Goal: Task Accomplishment & Management: Use online tool/utility

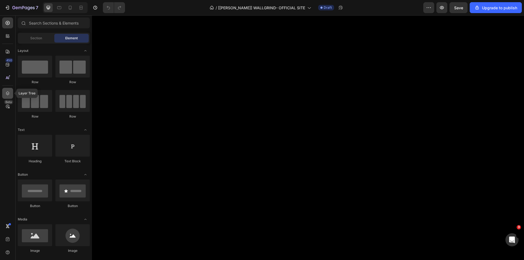
click at [7, 98] on div at bounding box center [7, 93] width 11 height 11
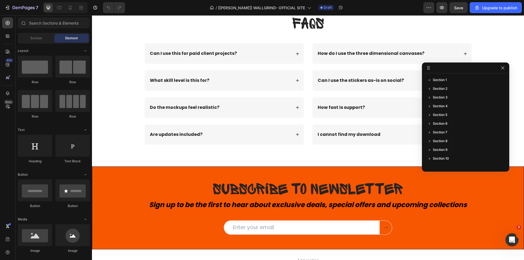
scroll to position [2444, 0]
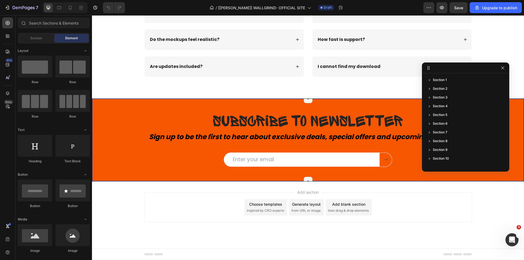
click at [122, 109] on div "Subscribe to newsletter Heading Subscribe to newsletter Heading Sign up to be t…" at bounding box center [308, 140] width 432 height 83
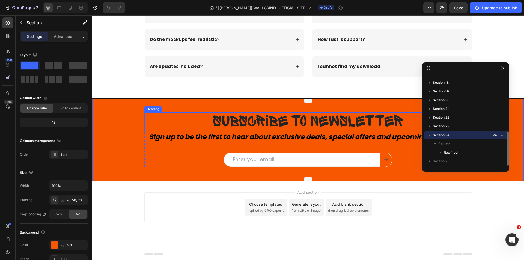
scroll to position [2443, 0]
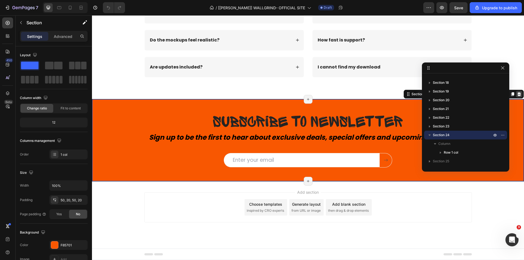
click at [517, 93] on icon at bounding box center [519, 94] width 4 height 4
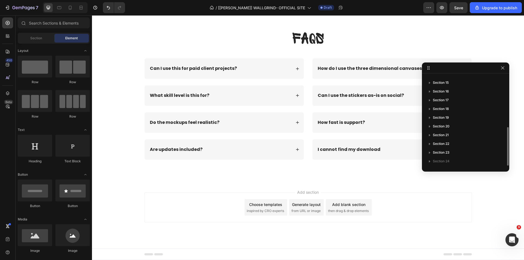
scroll to position [120, 0]
click at [459, 159] on p "Section 24" at bounding box center [463, 161] width 60 height 5
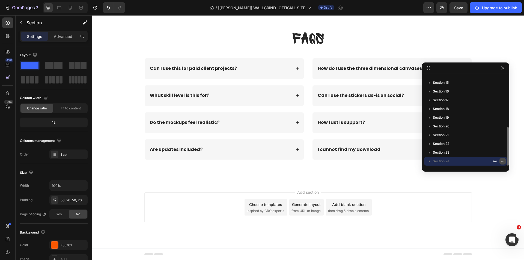
click at [500, 163] on button "button" at bounding box center [503, 161] width 7 height 7
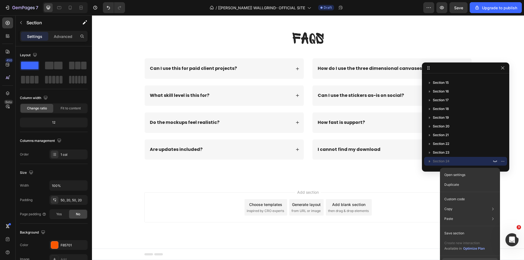
drag, startPoint x: 459, startPoint y: 259, endPoint x: 367, endPoint y: 243, distance: 93.6
click at [459, 259] on button "Delete" at bounding box center [470, 263] width 56 height 10
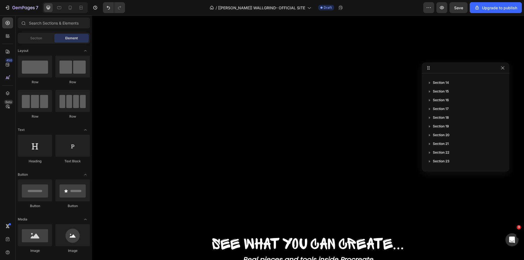
scroll to position [300, 0]
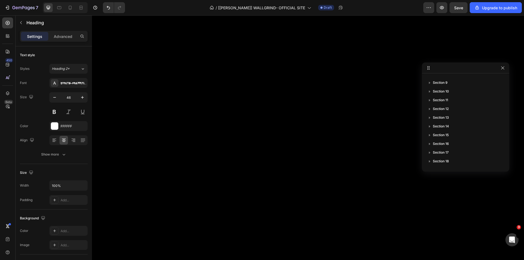
scroll to position [0, 0]
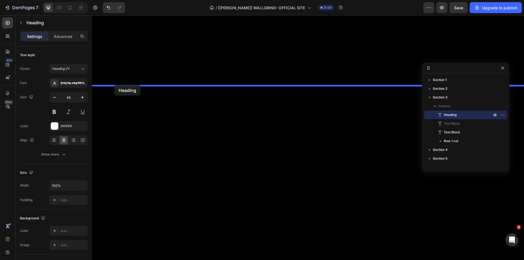
drag, startPoint x: 108, startPoint y: 81, endPoint x: 112, endPoint y: 87, distance: 6.8
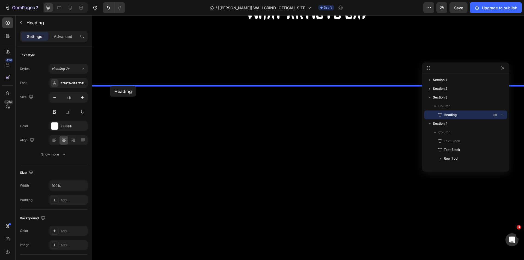
drag, startPoint x: 107, startPoint y: 91, endPoint x: 110, endPoint y: 86, distance: 6.1
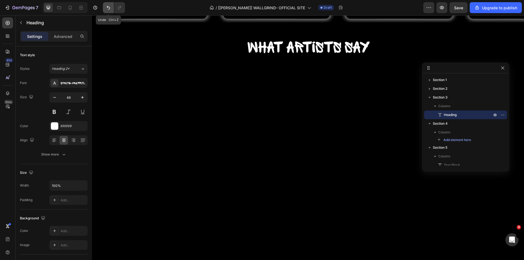
click at [106, 8] on icon "Undo/Redo" at bounding box center [108, 7] width 5 height 5
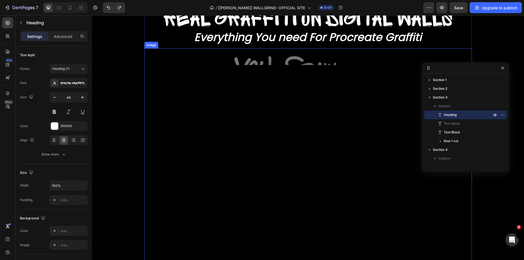
scroll to position [137, 0]
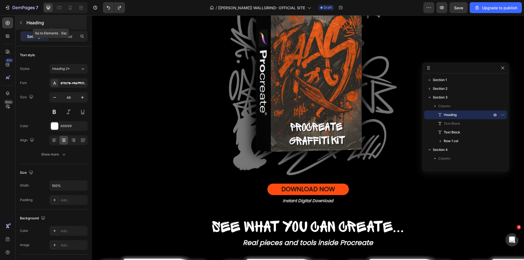
click at [26, 26] on div "Heading" at bounding box center [51, 23] width 71 height 14
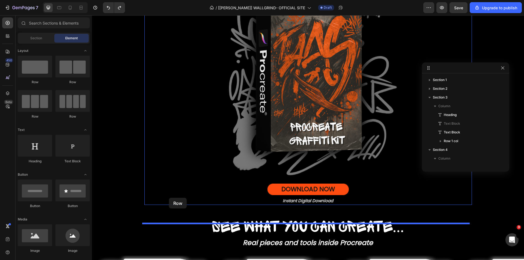
scroll to position [191, 0]
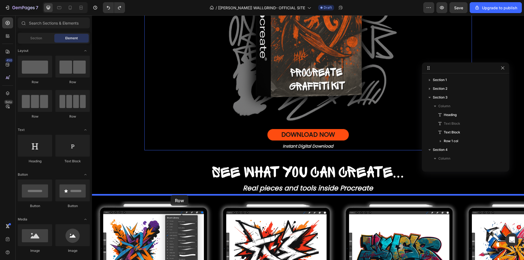
drag, startPoint x: 135, startPoint y: 82, endPoint x: 171, endPoint y: 195, distance: 119.1
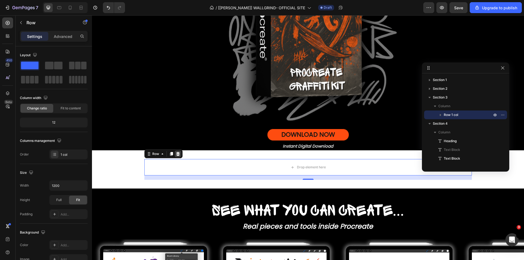
click at [175, 157] on div at bounding box center [178, 154] width 7 height 7
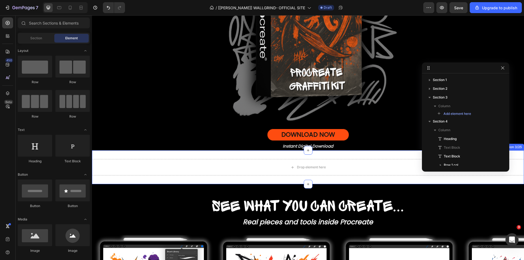
click at [133, 184] on div "Drop element here Section 3/25" at bounding box center [308, 167] width 432 height 34
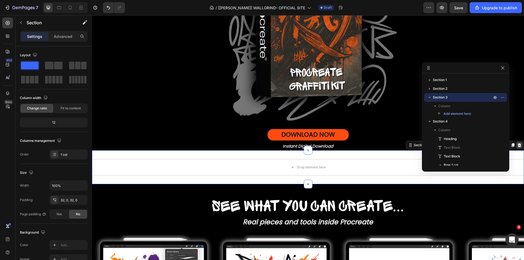
click at [517, 147] on icon at bounding box center [519, 145] width 4 height 4
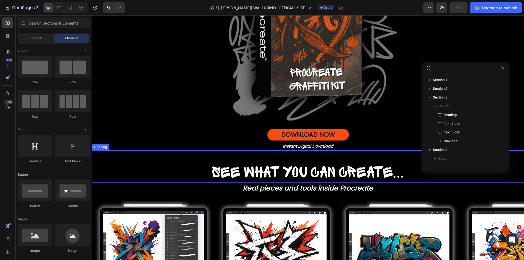
click at [109, 183] on div "See what you can create... Heading" at bounding box center [308, 166] width 432 height 32
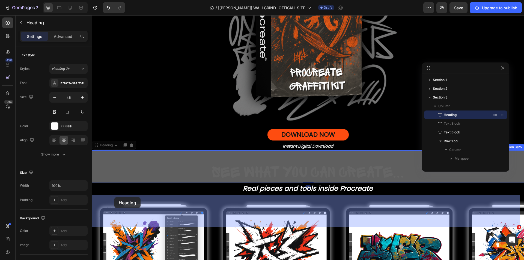
drag, startPoint x: 111, startPoint y: 190, endPoint x: 114, endPoint y: 197, distance: 8.2
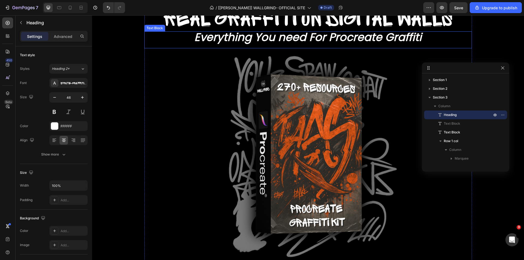
scroll to position [0, 0]
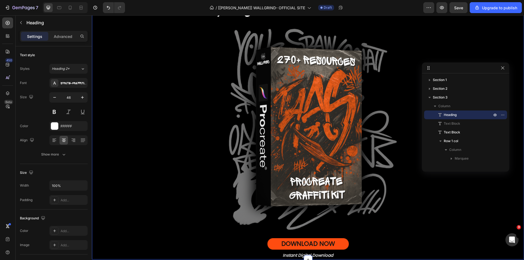
click at [126, 164] on div "Image Real graffiti on digital walls Heading Real graffiti on digital walls Hea…" at bounding box center [308, 107] width 432 height 305
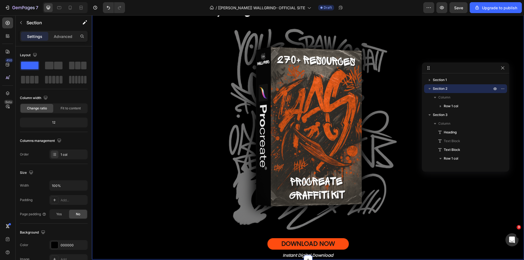
scroll to position [218, 0]
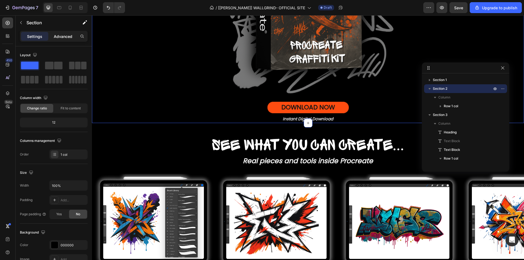
click at [70, 39] on p "Advanced" at bounding box center [63, 37] width 19 height 6
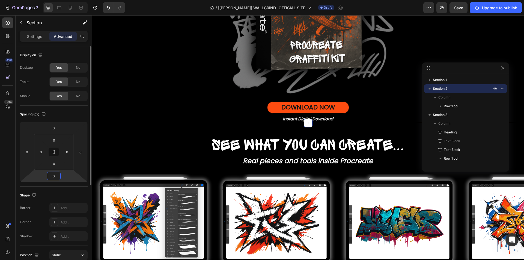
click at [55, 175] on input "0" at bounding box center [53, 176] width 11 height 8
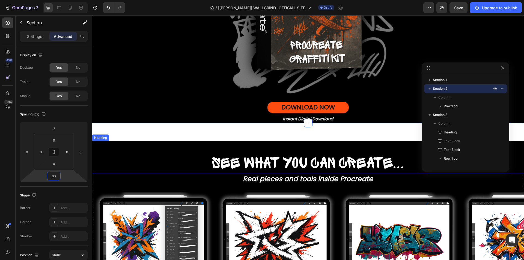
type input "6"
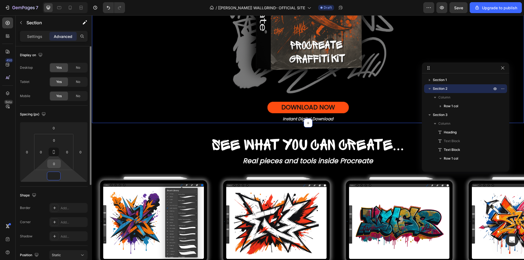
click at [55, 162] on input "0" at bounding box center [54, 164] width 11 height 8
type input "0"
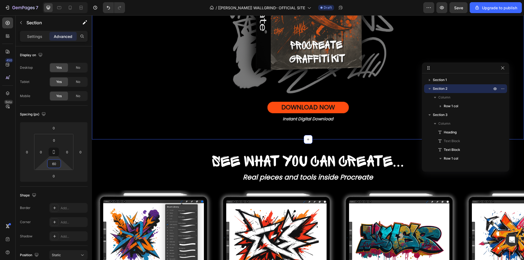
type input "60"
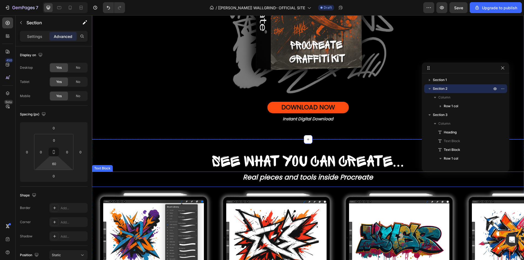
click at [146, 172] on h2 "See what you can create..." at bounding box center [308, 162] width 432 height 19
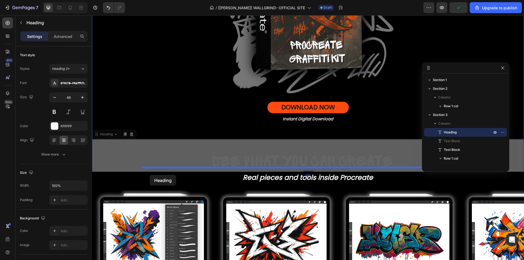
drag, startPoint x: 113, startPoint y: 176, endPoint x: 150, endPoint y: 175, distance: 36.6
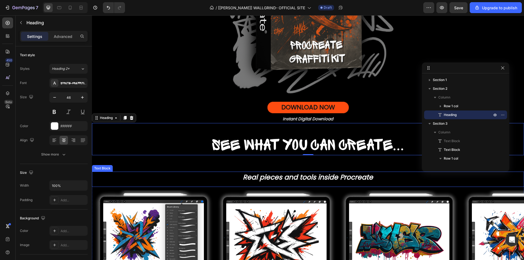
click at [146, 182] on p "Real pieces and tools inside Procreate" at bounding box center [308, 178] width 431 height 9
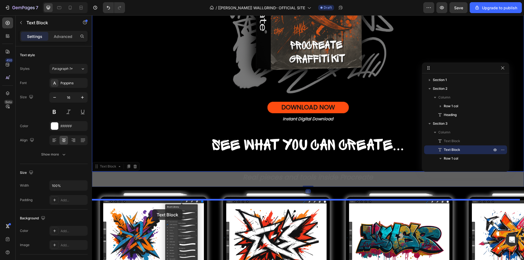
drag, startPoint x: 112, startPoint y: 211, endPoint x: 152, endPoint y: 209, distance: 39.9
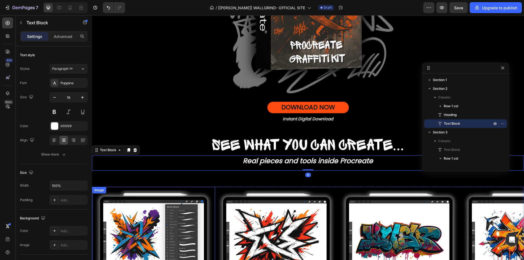
scroll to position [246, 0]
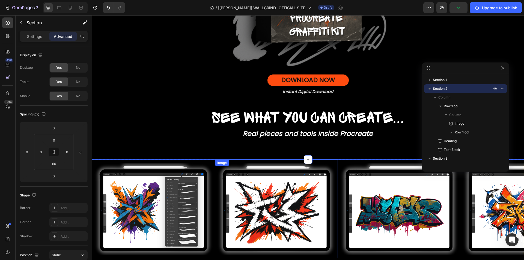
scroll to position [273, 0]
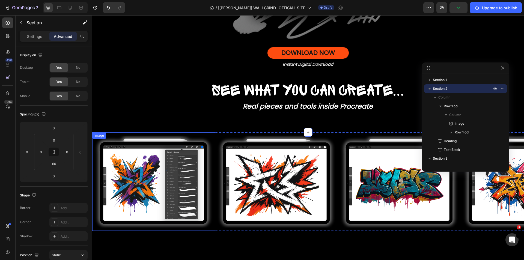
click at [212, 205] on img at bounding box center [153, 182] width 123 height 92
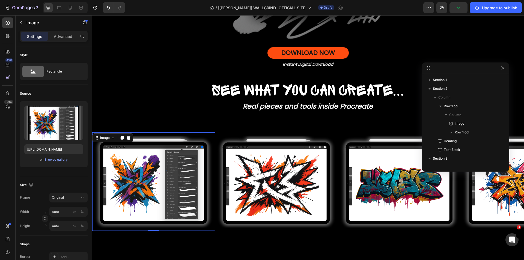
scroll to position [112, 0]
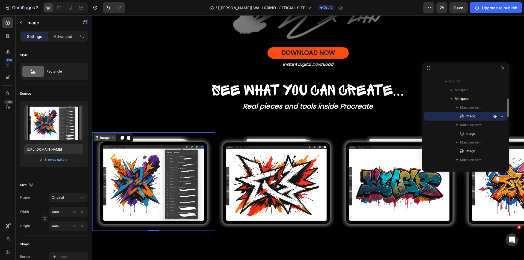
click at [108, 140] on div "Image" at bounding box center [105, 137] width 12 height 5
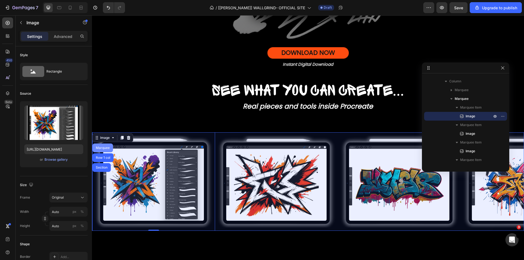
click at [106, 150] on div "Marquee" at bounding box center [103, 147] width 16 height 3
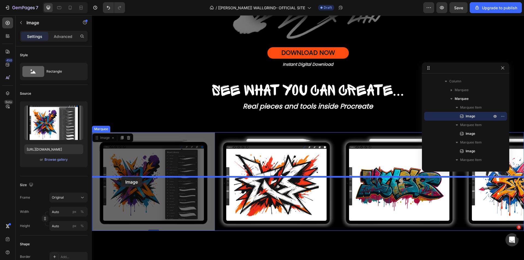
drag, startPoint x: 103, startPoint y: 183, endPoint x: 121, endPoint y: 177, distance: 19.3
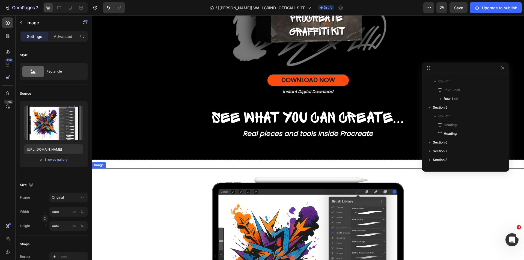
scroll to position [328, 0]
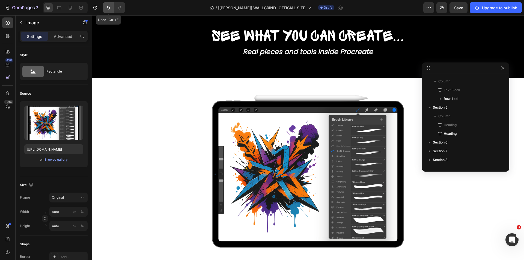
click at [105, 10] on button "Undo/Redo" at bounding box center [108, 7] width 11 height 11
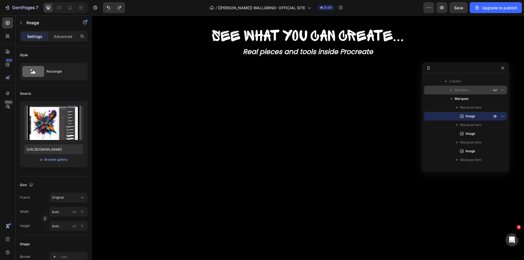
scroll to position [58, 0]
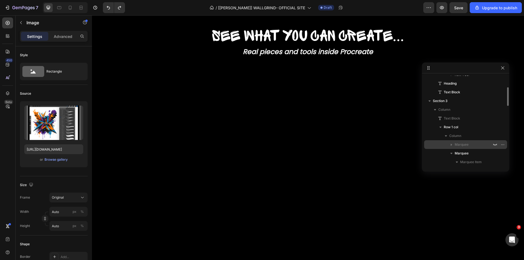
click at [464, 143] on span "Marquee" at bounding box center [462, 144] width 14 height 5
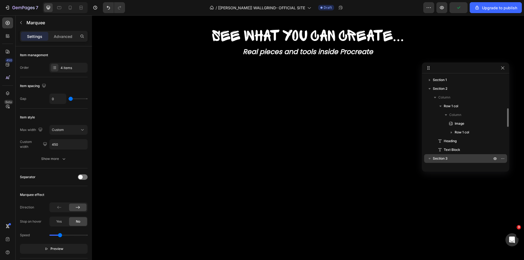
scroll to position [27, 0]
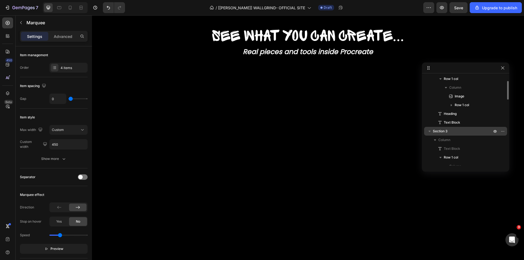
click at [448, 134] on div "Section 3" at bounding box center [466, 131] width 79 height 9
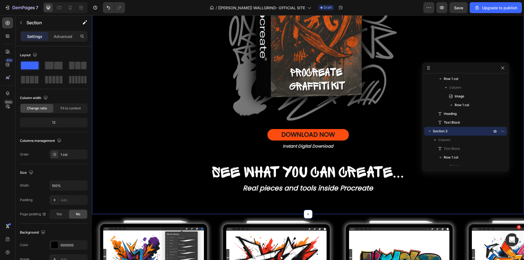
scroll to position [300, 0]
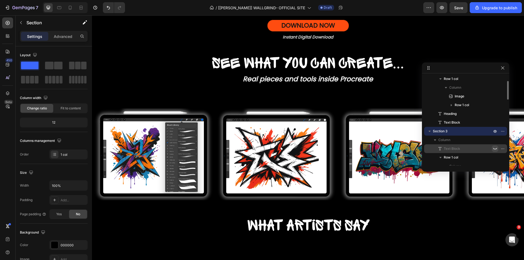
click at [495, 148] on icon "button" at bounding box center [495, 149] width 4 height 4
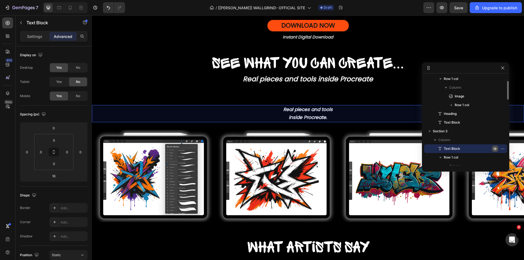
click at [495, 148] on icon "button" at bounding box center [495, 149] width 4 height 4
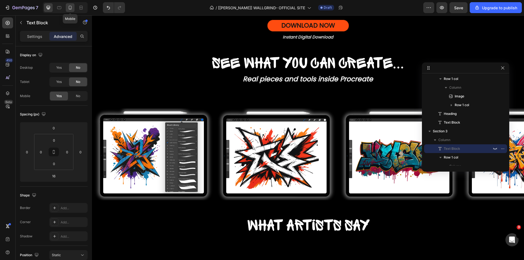
click at [71, 8] on icon at bounding box center [69, 7] width 5 height 5
type input "0"
type input "5"
type input "20"
type input "15"
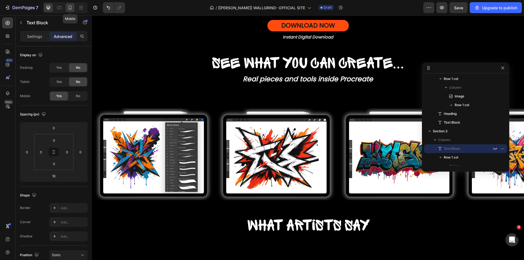
type input "20"
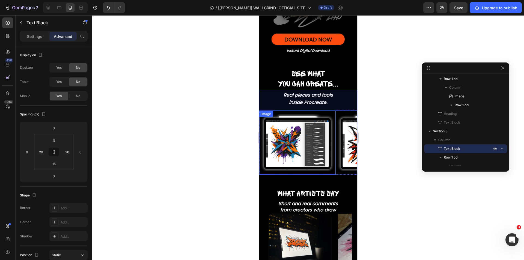
scroll to position [151, 0]
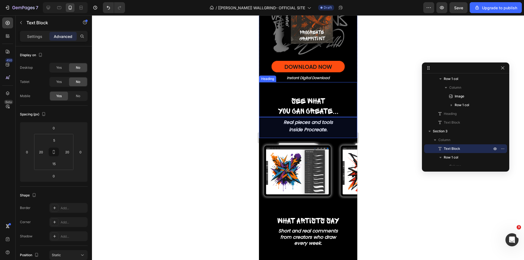
click at [296, 105] on span "See what" at bounding box center [308, 101] width 34 height 8
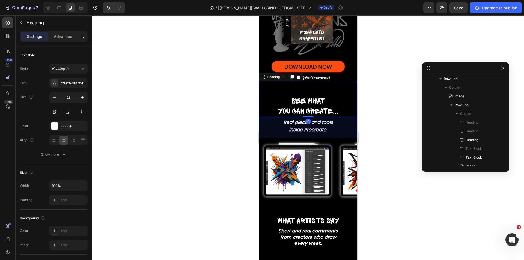
scroll to position [121, 0]
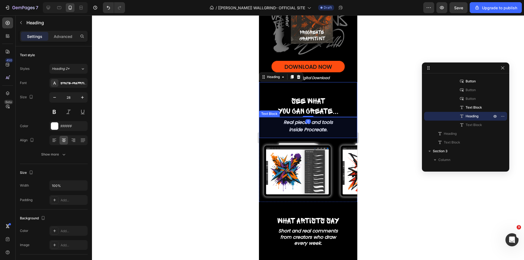
click at [289, 133] on strong "inside Procreate." at bounding box center [308, 129] width 39 height 7
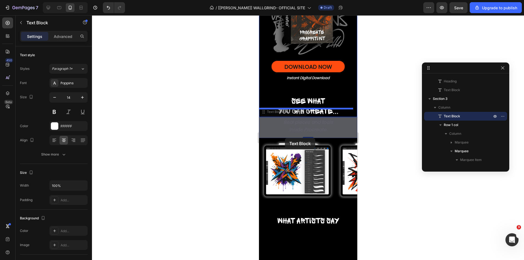
scroll to position [124, 0]
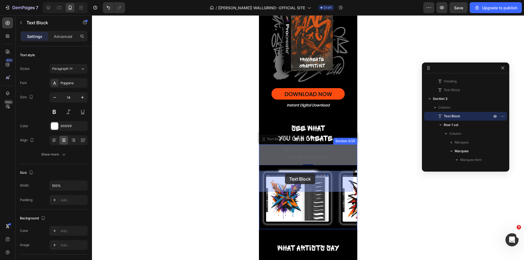
drag, startPoint x: 277, startPoint y: 139, endPoint x: 285, endPoint y: 173, distance: 34.7
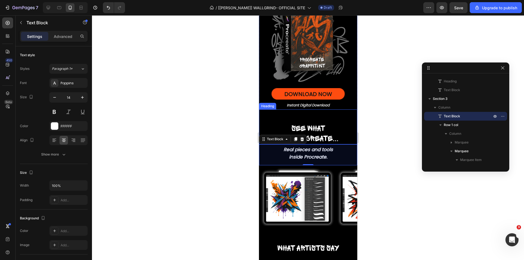
click at [277, 145] on div "See what you can create... Heading" at bounding box center [308, 126] width 98 height 35
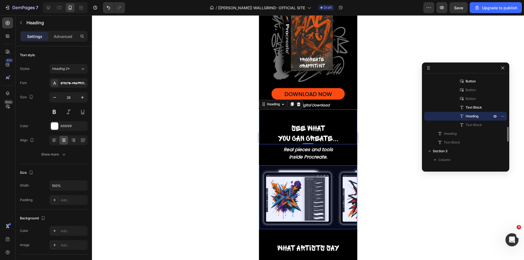
scroll to position [148, 0]
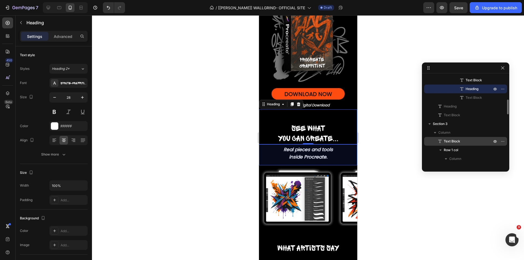
click at [451, 140] on span "Text Block" at bounding box center [452, 141] width 16 height 5
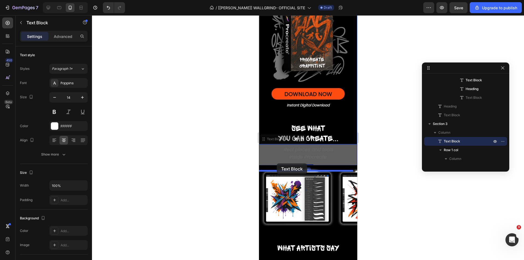
drag, startPoint x: 276, startPoint y: 167, endPoint x: 277, endPoint y: 164, distance: 3.3
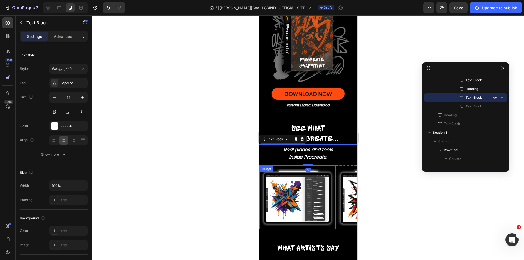
click at [287, 195] on img at bounding box center [297, 197] width 76 height 57
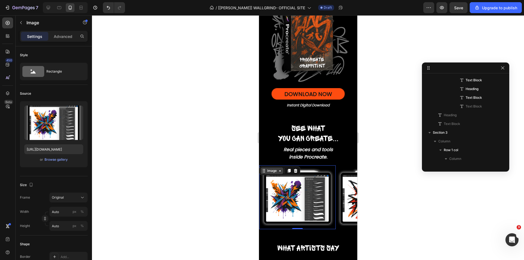
scroll to position [226, 0]
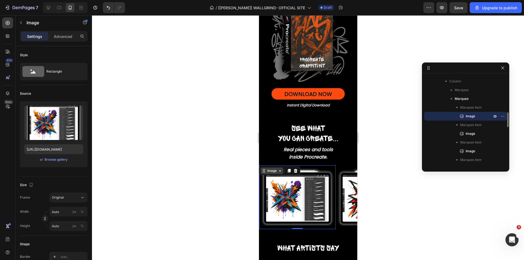
click at [270, 173] on div "Image" at bounding box center [272, 170] width 12 height 5
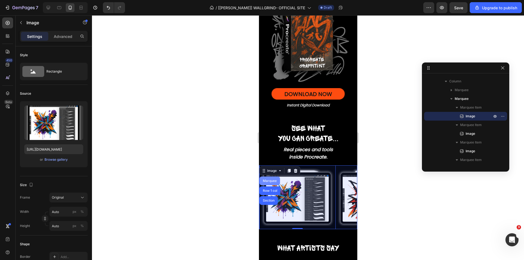
click at [271, 183] on div "Marquee" at bounding box center [270, 180] width 16 height 3
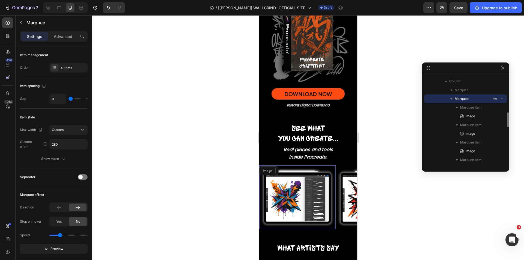
click at [467, 100] on span "Marquee" at bounding box center [462, 98] width 14 height 5
click at [464, 101] on span "Marquee" at bounding box center [462, 98] width 14 height 5
click at [51, 5] on icon at bounding box center [48, 7] width 5 height 5
type input "450"
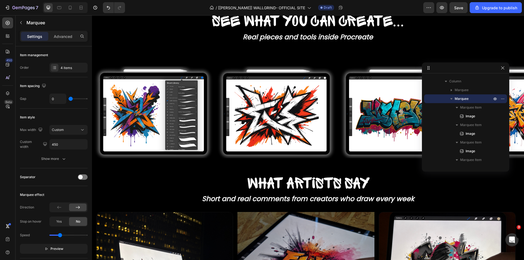
scroll to position [288, 0]
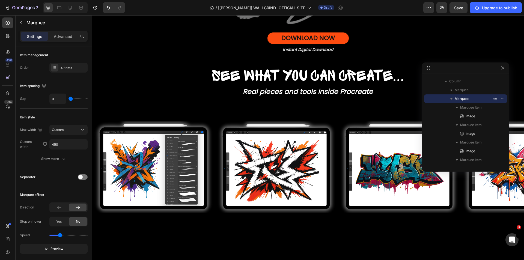
click at [214, 189] on img at bounding box center [153, 167] width 123 height 92
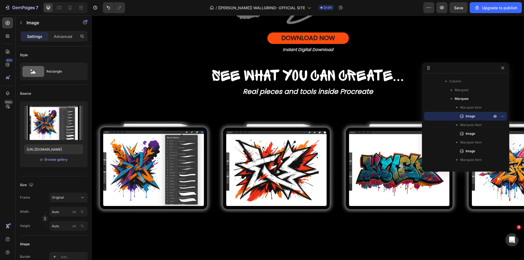
click at [202, 190] on img at bounding box center [153, 167] width 123 height 92
click at [179, 196] on img at bounding box center [153, 167] width 123 height 92
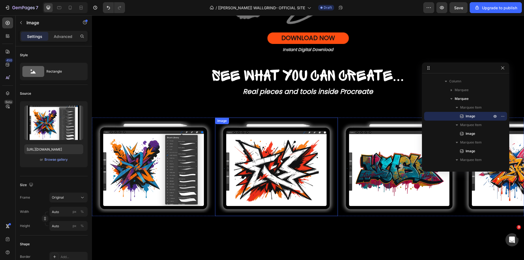
click at [247, 195] on img at bounding box center [276, 167] width 123 height 92
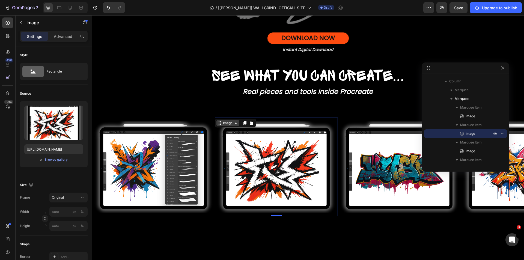
click at [227, 126] on div "Image" at bounding box center [228, 123] width 12 height 5
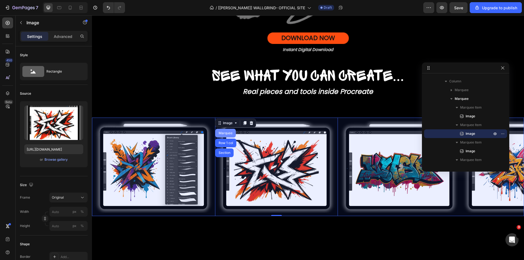
click at [222, 135] on div "Marquee" at bounding box center [226, 133] width 16 height 3
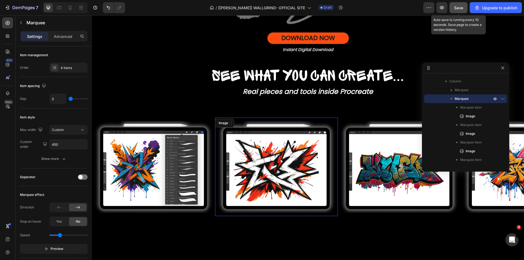
click at [460, 10] on span "Save" at bounding box center [458, 7] width 9 height 5
